Goal: Navigation & Orientation: Find specific page/section

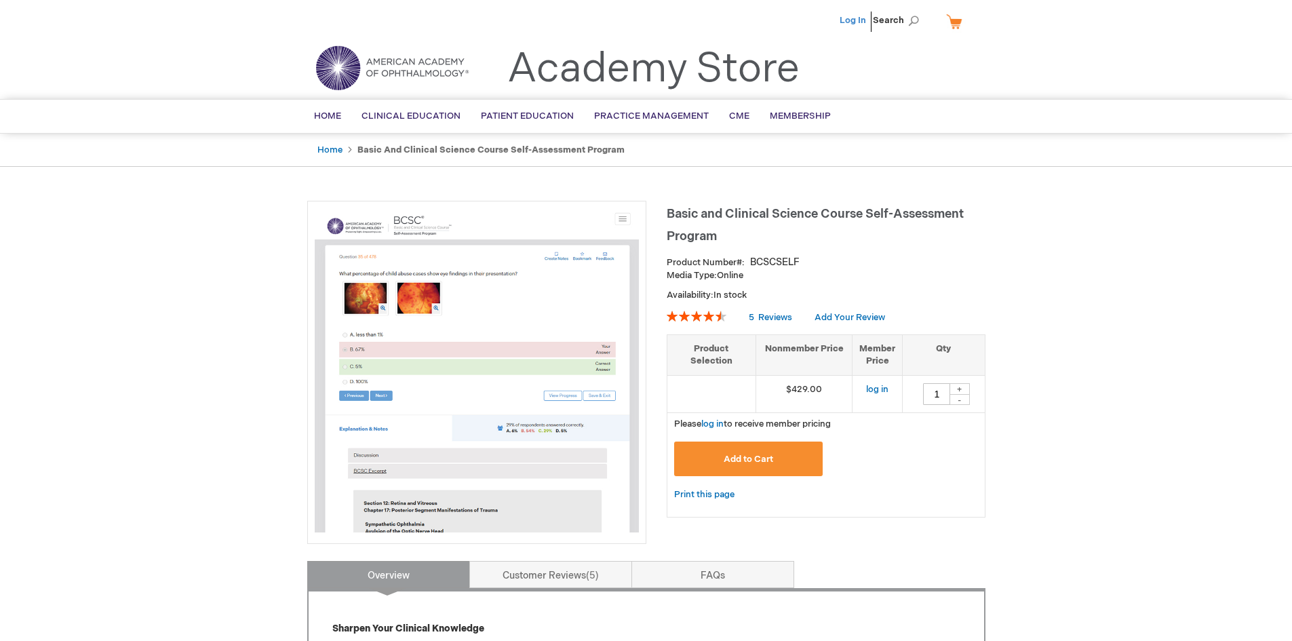
click at [862, 25] on link "Log In" at bounding box center [853, 20] width 26 height 11
click at [332, 116] on span "Home" at bounding box center [327, 116] width 27 height 11
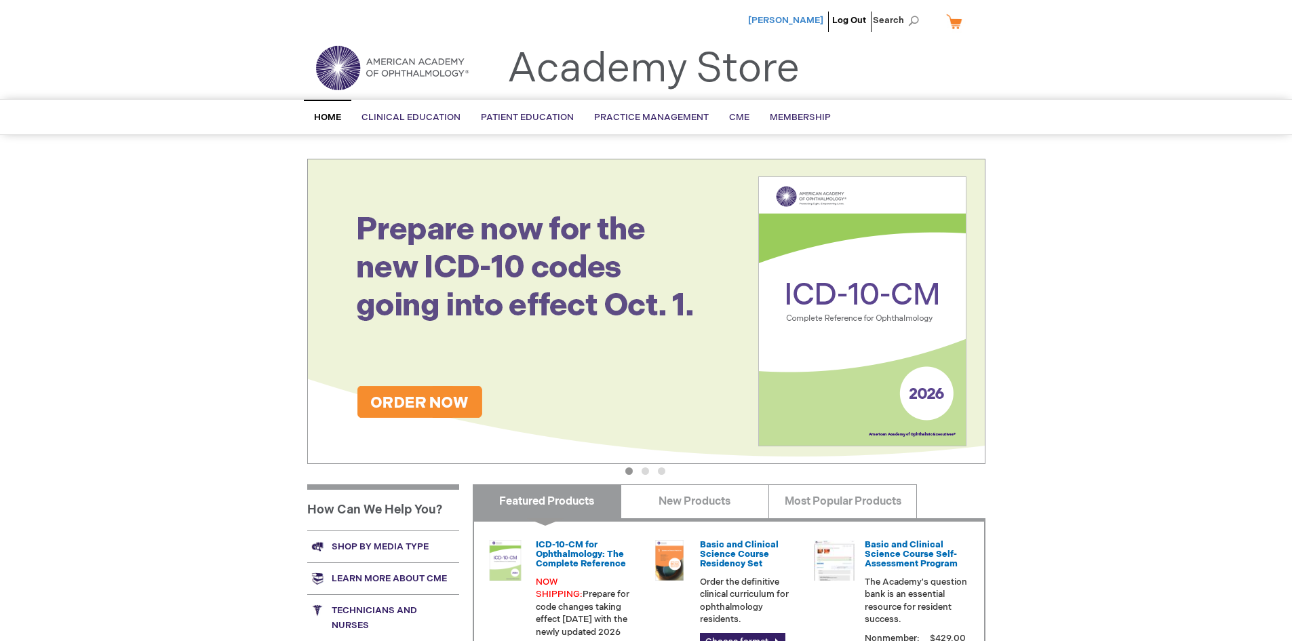
click at [804, 19] on span "[PERSON_NAME]" at bounding box center [785, 20] width 75 height 11
